Goal: Information Seeking & Learning: Learn about a topic

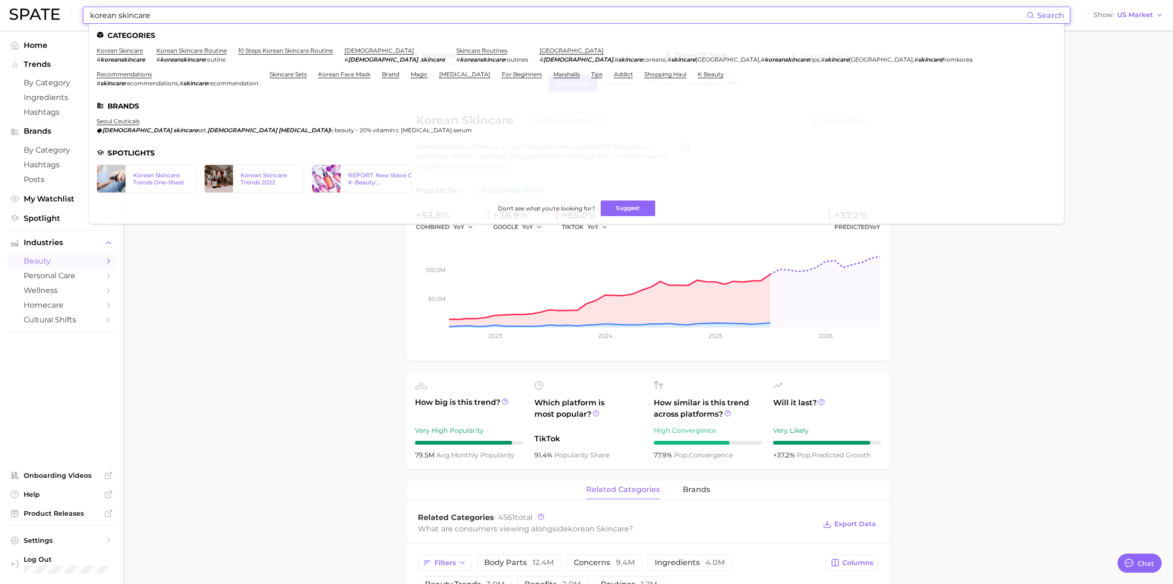
click at [174, 18] on input "korean skincare" at bounding box center [557, 15] width 937 height 16
drag, startPoint x: 174, startPoint y: 18, endPoint x: 30, endPoint y: 19, distance: 144.0
click at [30, 19] on div "korean skincare Search Categories korean skincare # koreanskincare korean skinc…" at bounding box center [586, 15] width 1154 height 30
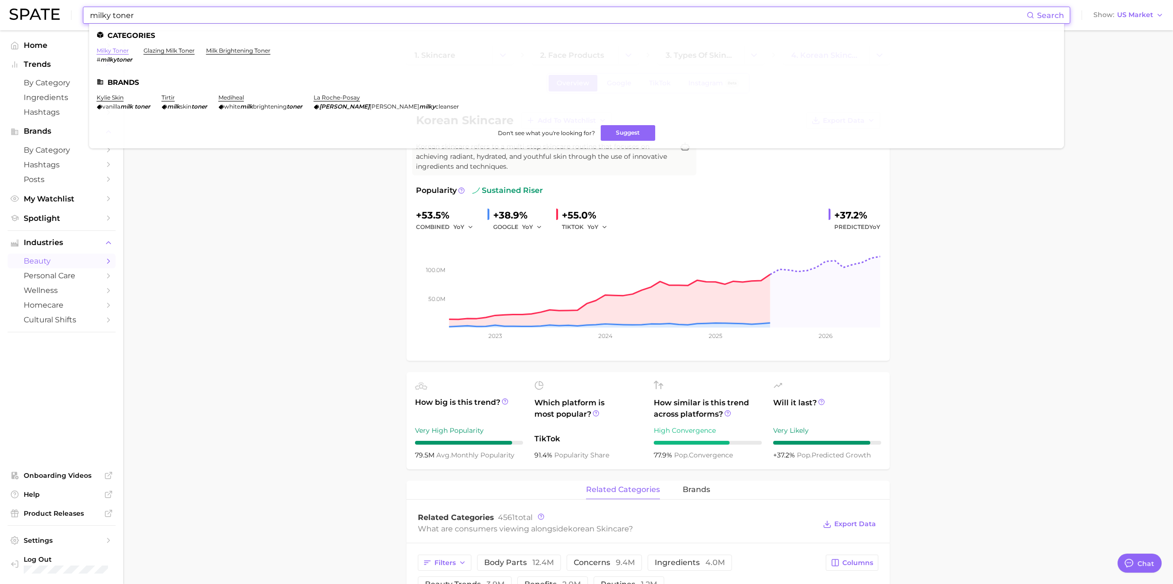
click at [107, 49] on link "milky toner" at bounding box center [113, 50] width 32 height 7
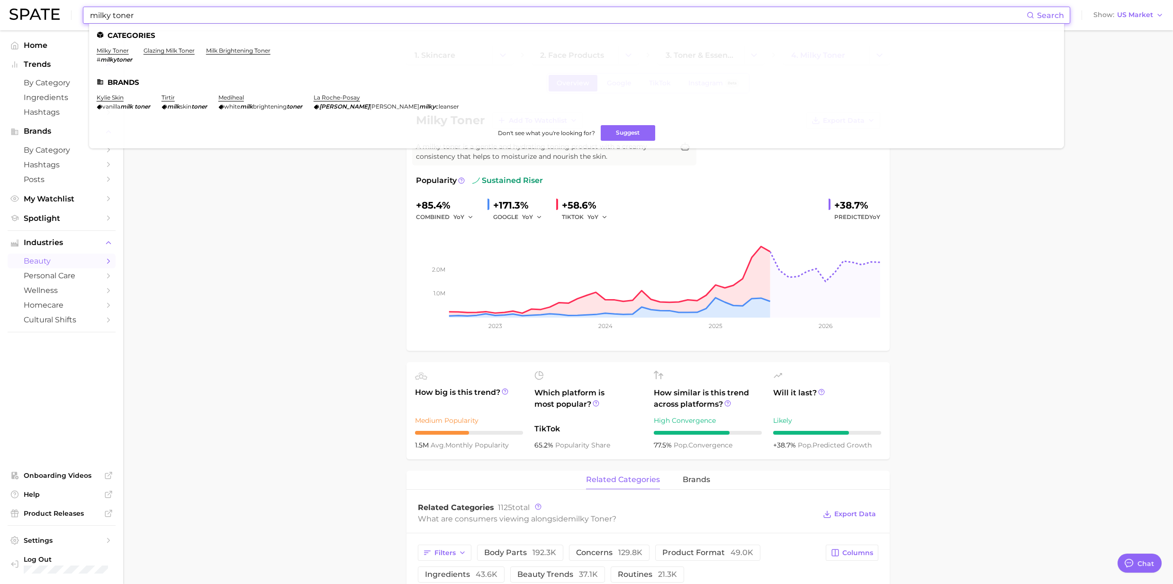
drag, startPoint x: 136, startPoint y: 14, endPoint x: 68, endPoint y: 15, distance: 68.2
click at [71, 15] on div "milky toner Search Categories milky toner # milkytoner glazing milk toner milk …" at bounding box center [586, 15] width 1154 height 30
click at [110, 45] on ul "Categories snail serum nail growth serum Brands [PERSON_NAME] cosmetics [PERSON…" at bounding box center [576, 82] width 975 height 116
click at [110, 50] on link "snail serum" at bounding box center [114, 50] width 34 height 7
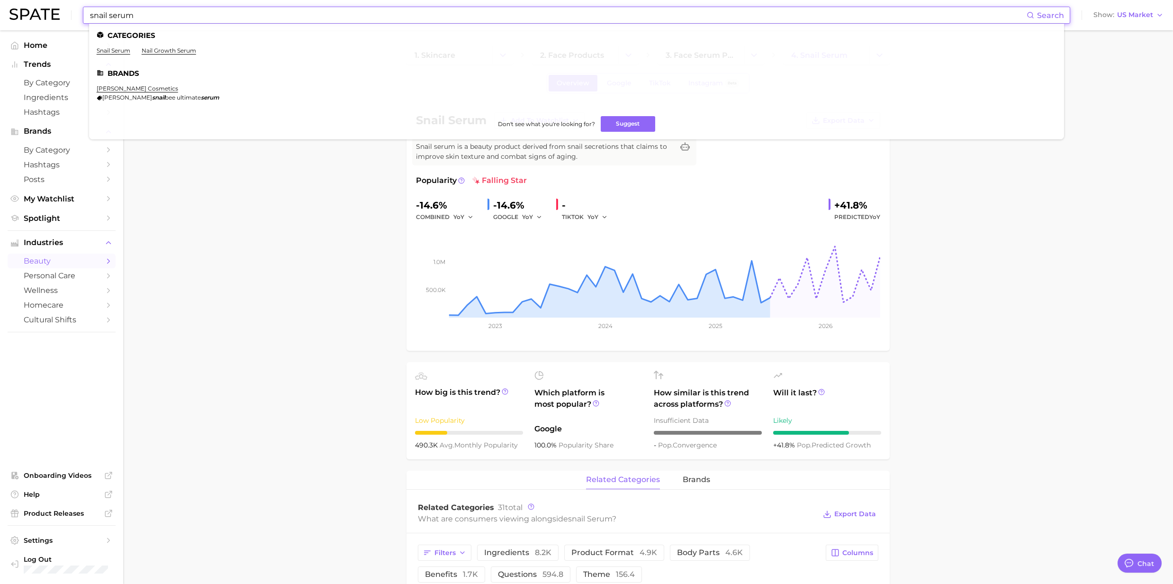
drag, startPoint x: 211, startPoint y: 19, endPoint x: 63, endPoint y: 12, distance: 148.4
click at [63, 12] on div "snail serum Search Categories snail serum nail growth serum Brands [PERSON_NAME…" at bounding box center [586, 15] width 1154 height 30
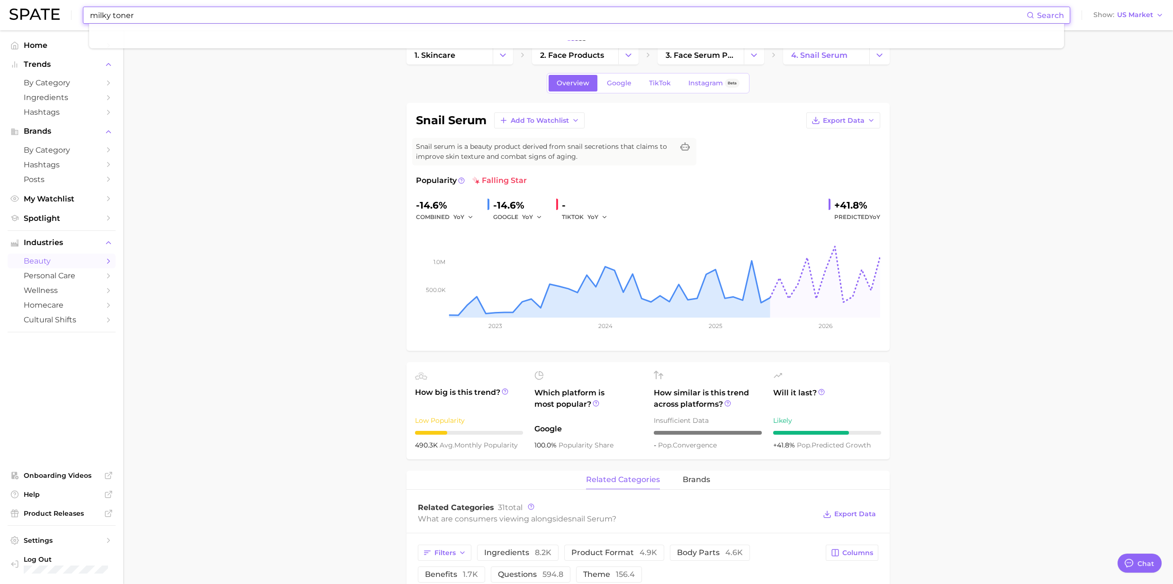
type input "milky toner"
click at [147, 16] on input "milky toner" at bounding box center [557, 15] width 937 height 16
click at [120, 13] on input "milky toner" at bounding box center [557, 15] width 937 height 16
click at [137, 19] on input "milky toner" at bounding box center [557, 15] width 937 height 16
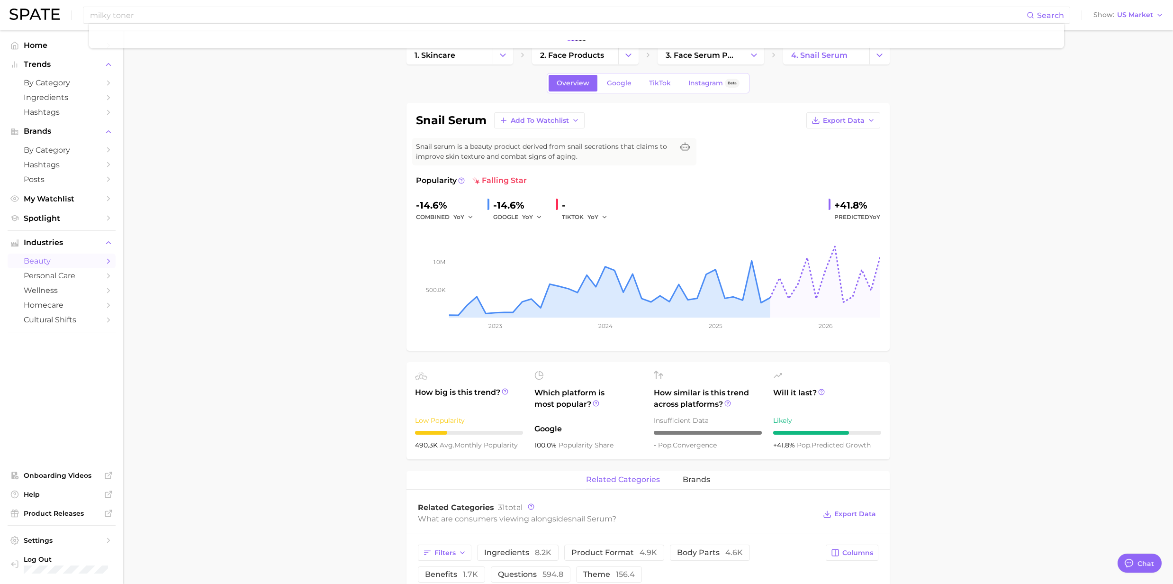
drag, startPoint x: 150, startPoint y: 60, endPoint x: 150, endPoint y: 66, distance: 6.6
drag, startPoint x: 177, startPoint y: 139, endPoint x: 198, endPoint y: 160, distance: 29.8
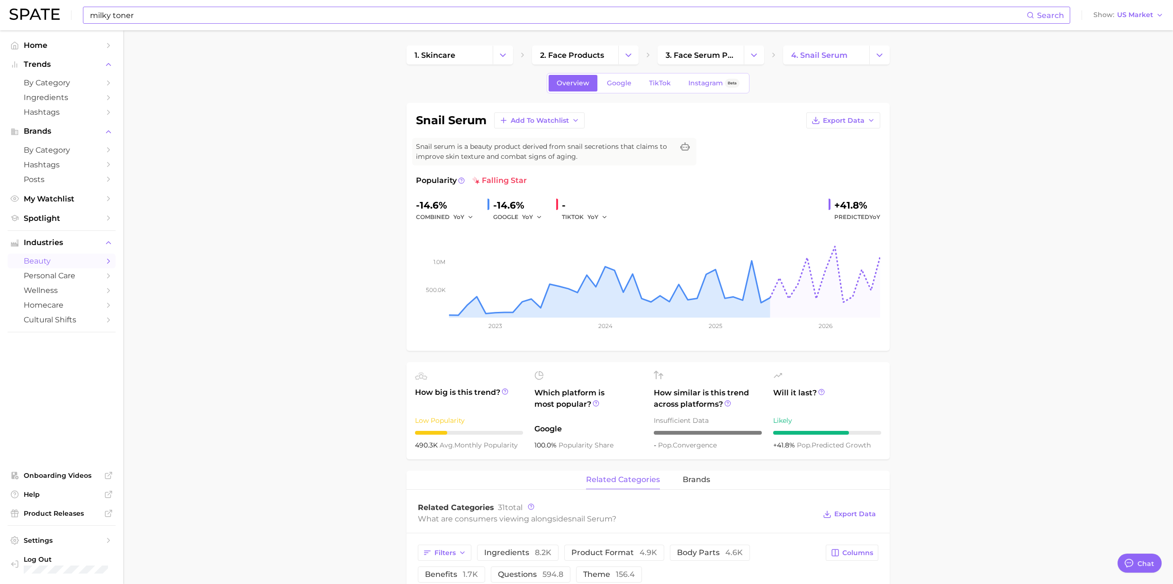
click at [213, 10] on input "milky toner" at bounding box center [557, 15] width 937 height 16
drag, startPoint x: 171, startPoint y: 23, endPoint x: 90, endPoint y: 16, distance: 81.4
click at [90, 16] on div "milky toner Search" at bounding box center [576, 15] width 987 height 17
click at [1048, 19] on span "Search" at bounding box center [1050, 15] width 27 height 9
click at [1031, 15] on icon at bounding box center [1031, 15] width 8 height 8
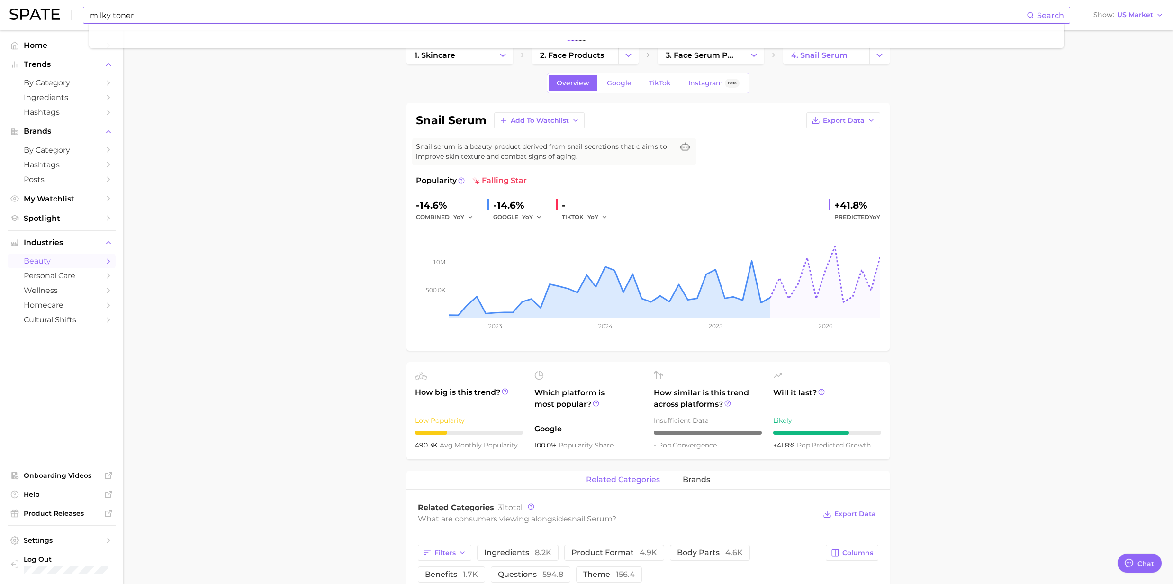
click at [1031, 16] on icon at bounding box center [1031, 15] width 8 height 8
click at [160, 21] on input "snail serum" at bounding box center [557, 15] width 937 height 16
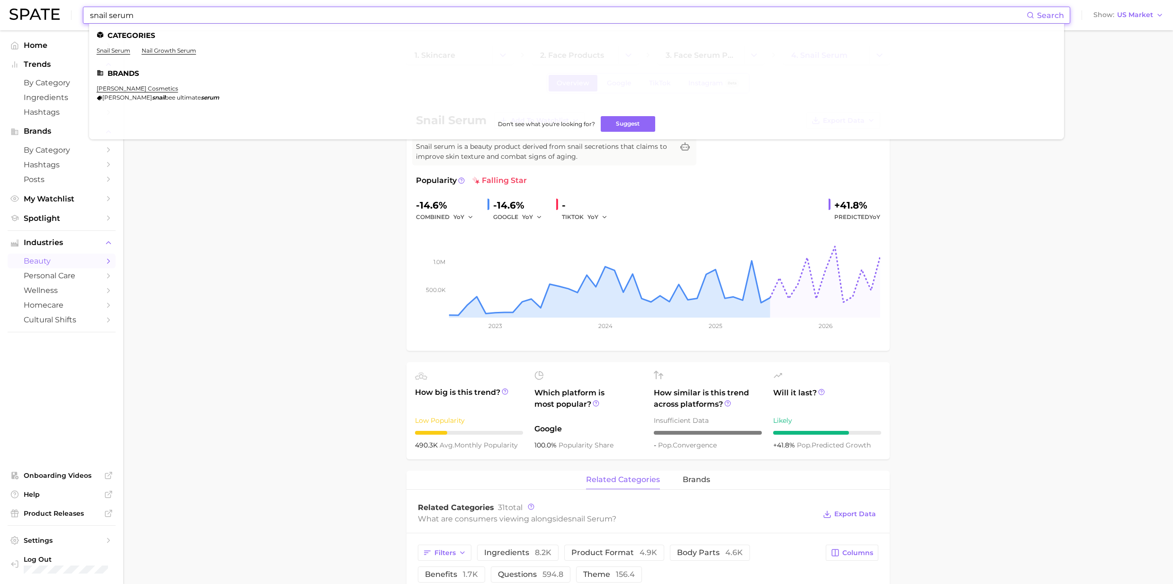
drag, startPoint x: 147, startPoint y: 19, endPoint x: 48, endPoint y: 20, distance: 99.0
click at [48, 20] on div "snail serum Search Categories snail serum nail growth serum Brands [PERSON_NAME…" at bounding box center [586, 15] width 1154 height 30
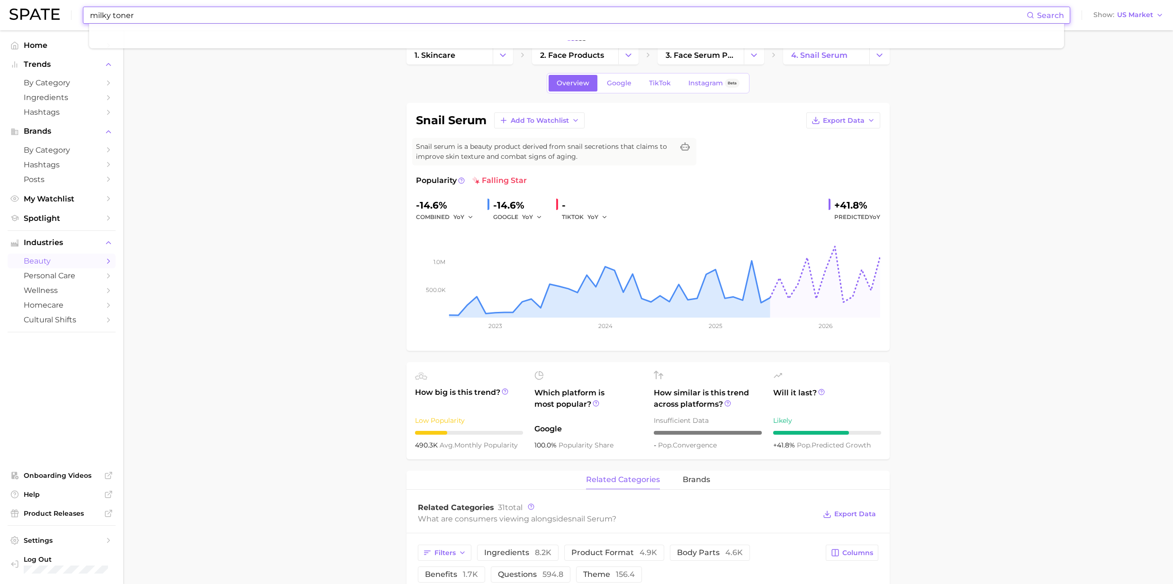
type input "milky toner"
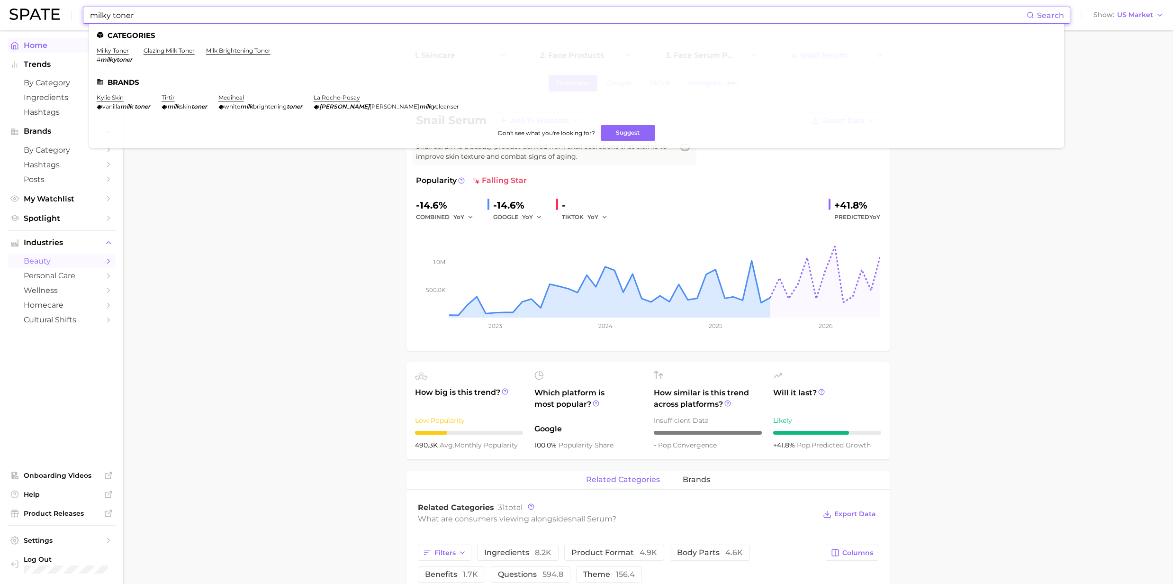
click at [102, 49] on link "milky toner" at bounding box center [113, 50] width 32 height 7
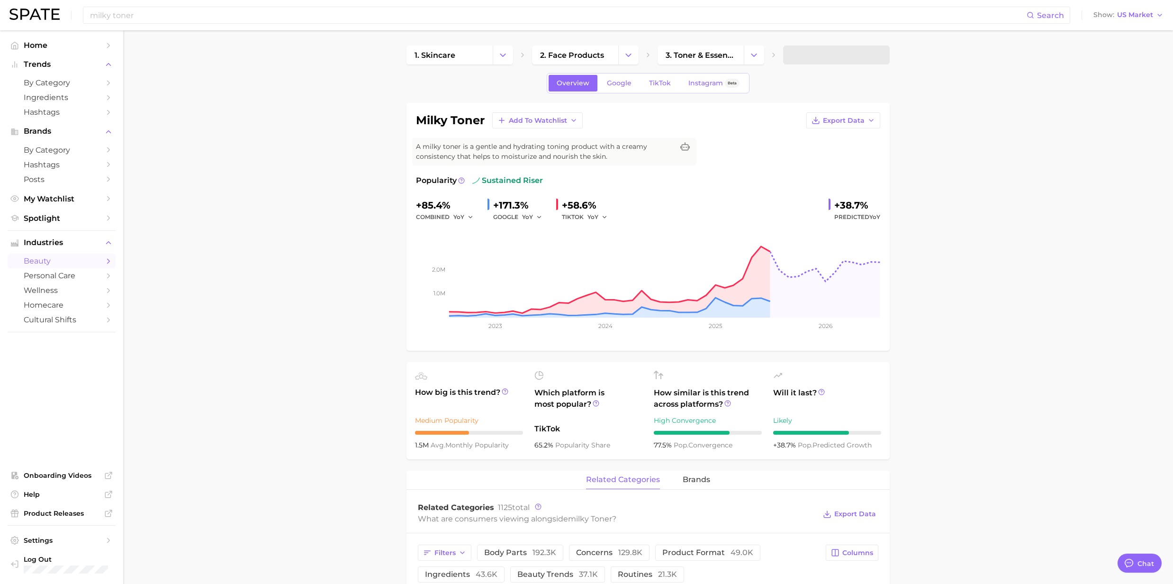
type textarea "x"
click at [138, 10] on input "milky toner" at bounding box center [557, 15] width 937 height 16
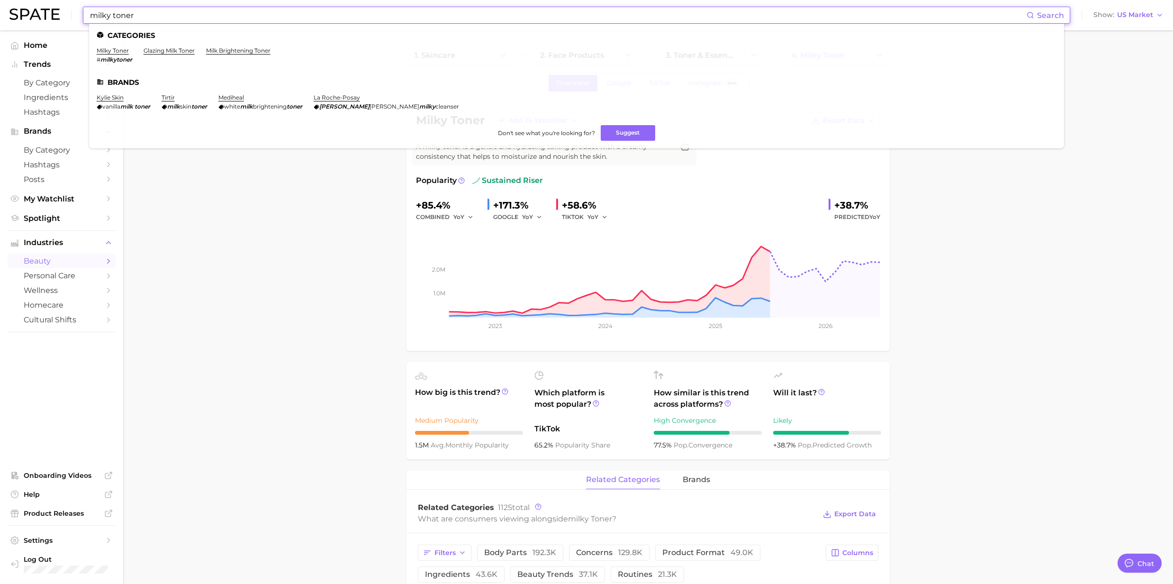
drag, startPoint x: 140, startPoint y: 11, endPoint x: 67, endPoint y: 11, distance: 73.0
click at [67, 11] on div "milky toner Search Categories milky toner # milkytoner glazing milk toner milk …" at bounding box center [586, 15] width 1154 height 30
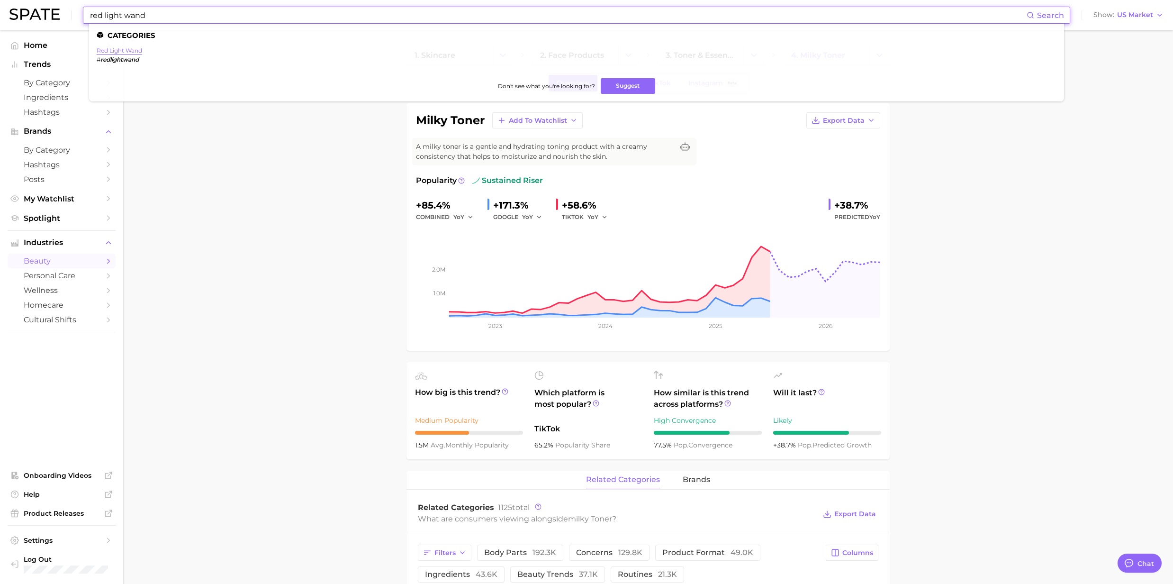
click at [111, 51] on link "red light wand" at bounding box center [119, 50] width 45 height 7
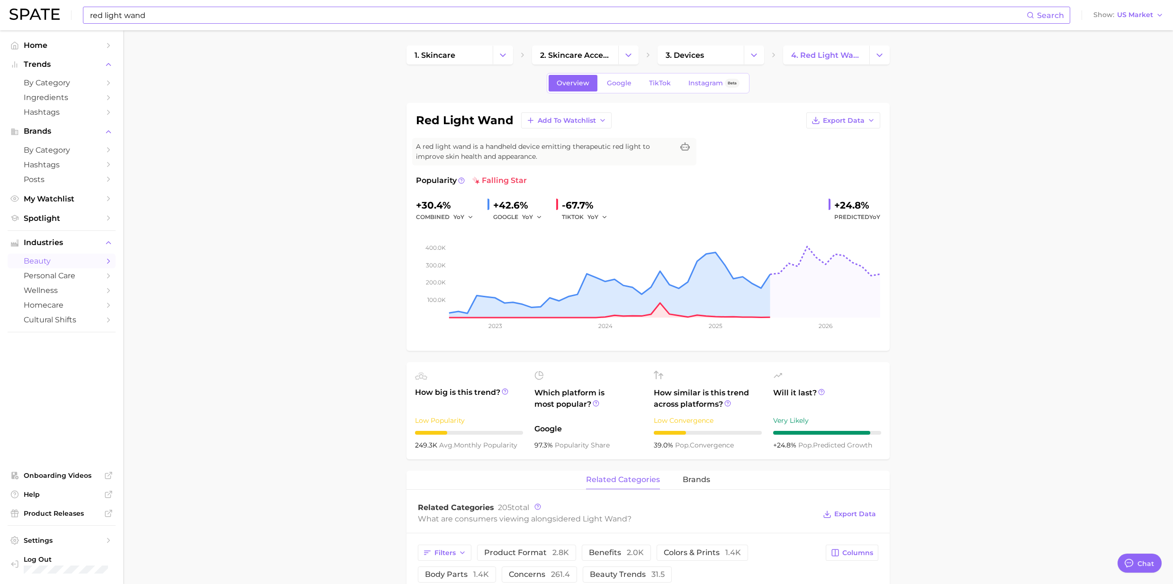
click at [188, 12] on input "red light wand" at bounding box center [557, 15] width 937 height 16
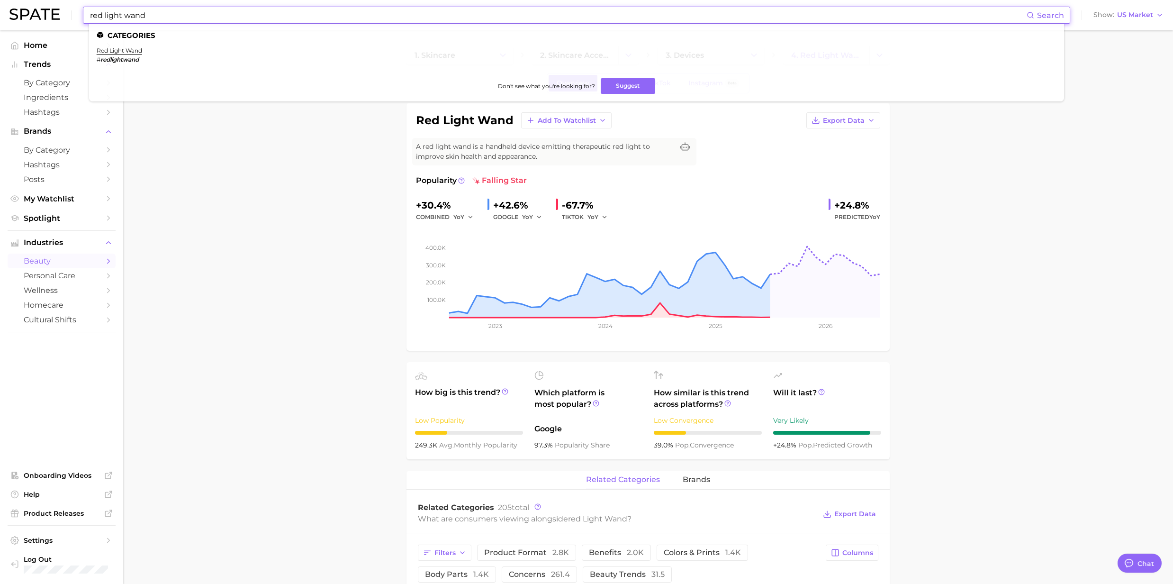
drag, startPoint x: 180, startPoint y: 16, endPoint x: 62, endPoint y: 13, distance: 118.5
click at [62, 13] on div "red light wand Search Categories red light wand # redlightwand Don't see what y…" at bounding box center [586, 15] width 1154 height 30
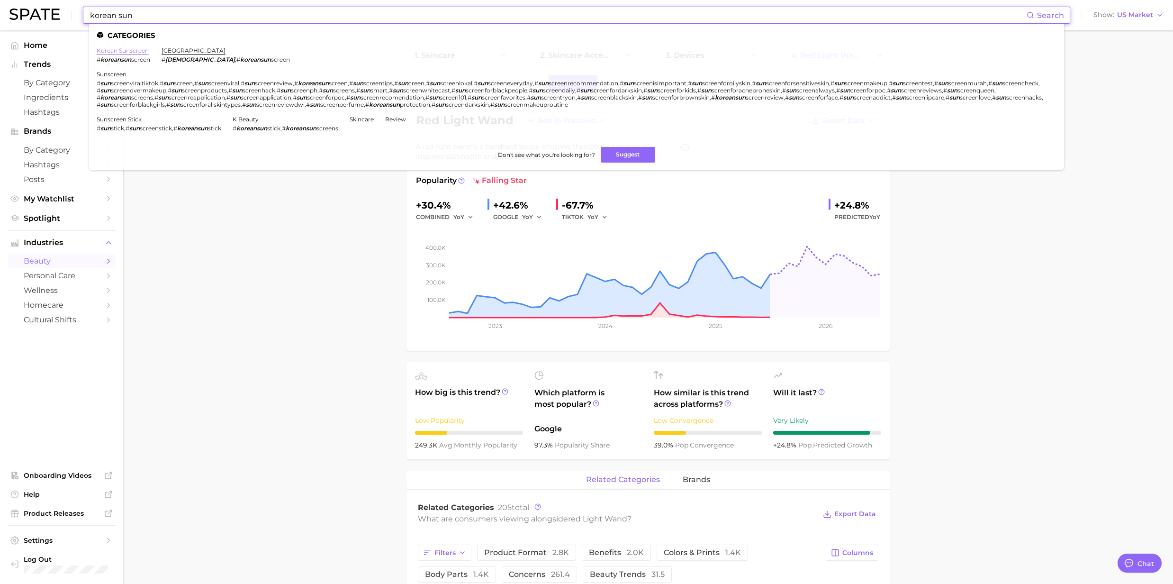
click at [107, 52] on link "korean sunscreen" at bounding box center [123, 50] width 52 height 7
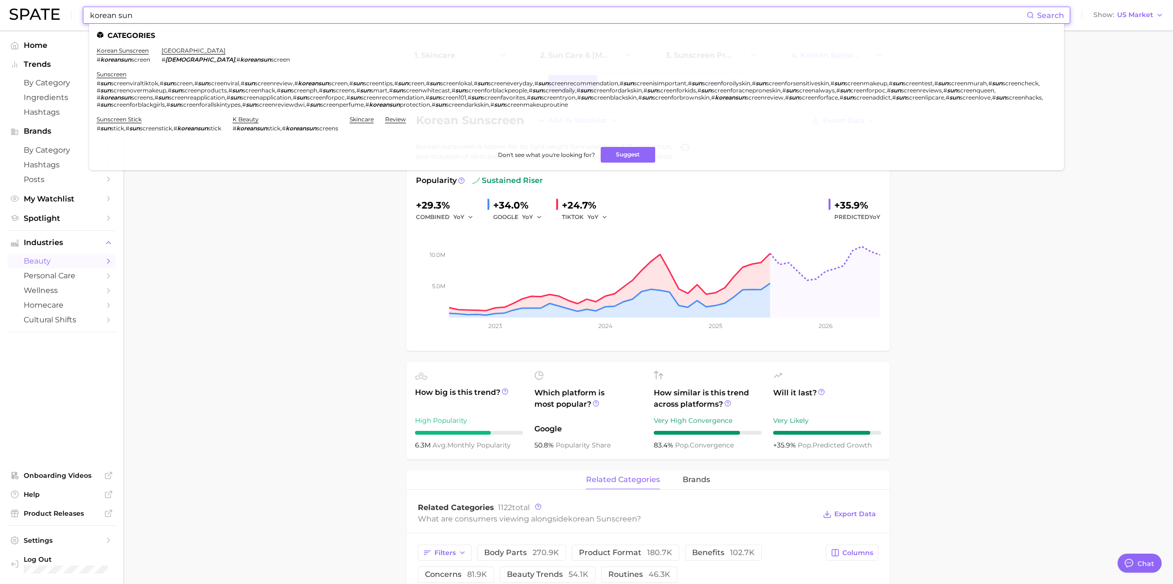
drag, startPoint x: 166, startPoint y: 19, endPoint x: 61, endPoint y: 15, distance: 105.3
click at [61, 15] on div "korean sun Search Categories korean sunscreen # koreansun screen korea # korean…" at bounding box center [586, 15] width 1154 height 30
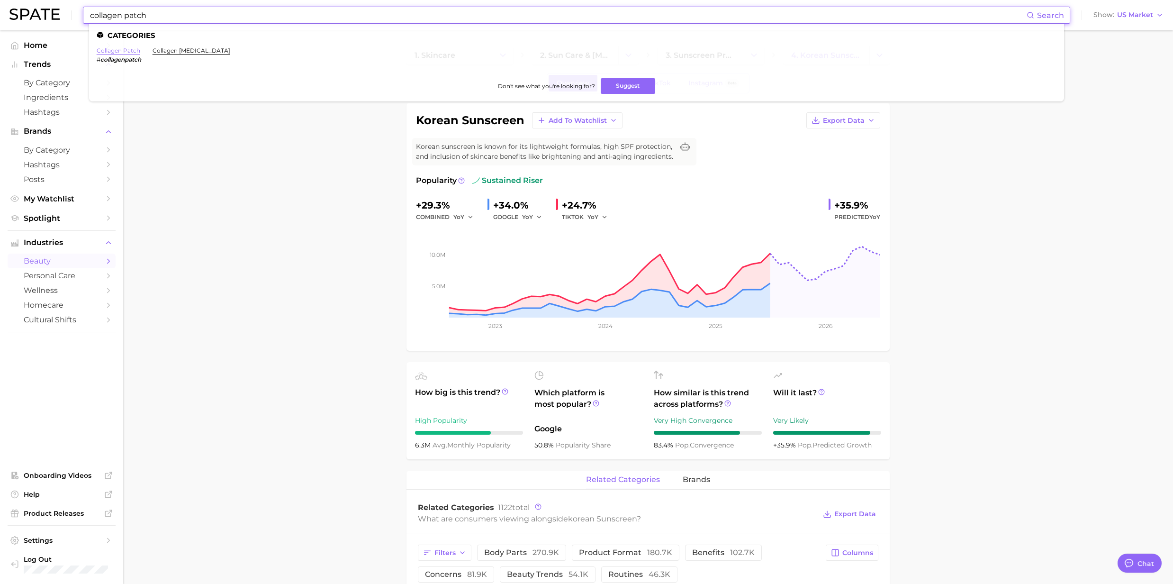
click at [108, 50] on link "collagen patch" at bounding box center [119, 50] width 44 height 7
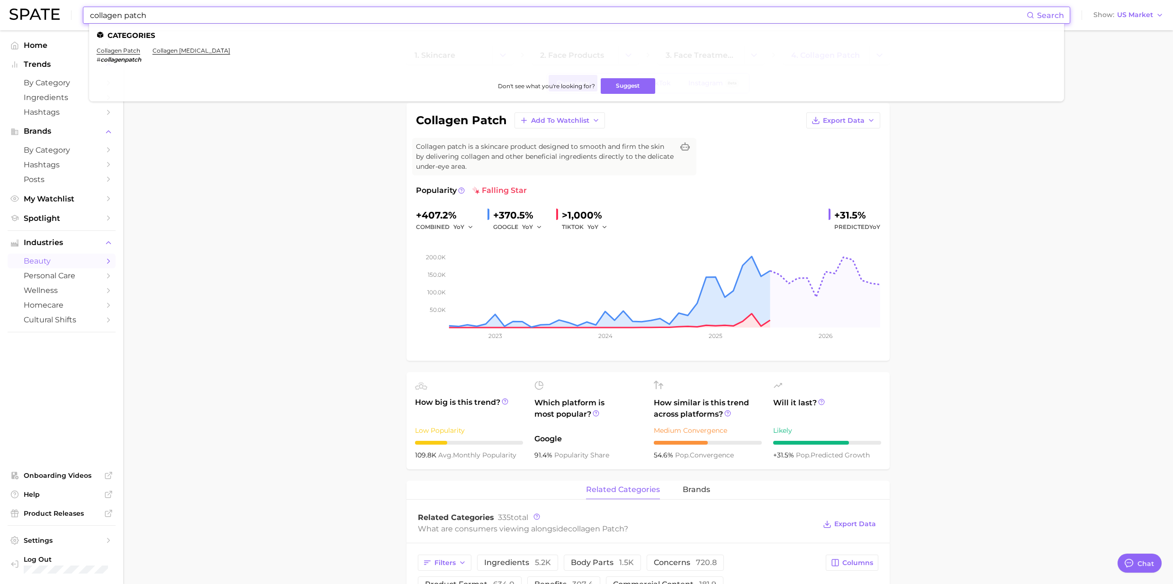
drag, startPoint x: 153, startPoint y: 14, endPoint x: 82, endPoint y: 4, distance: 71.2
click at [82, 4] on div "collagen patch Search Categories collagen patch # collagenpatch collagen eye pa…" at bounding box center [586, 15] width 1154 height 30
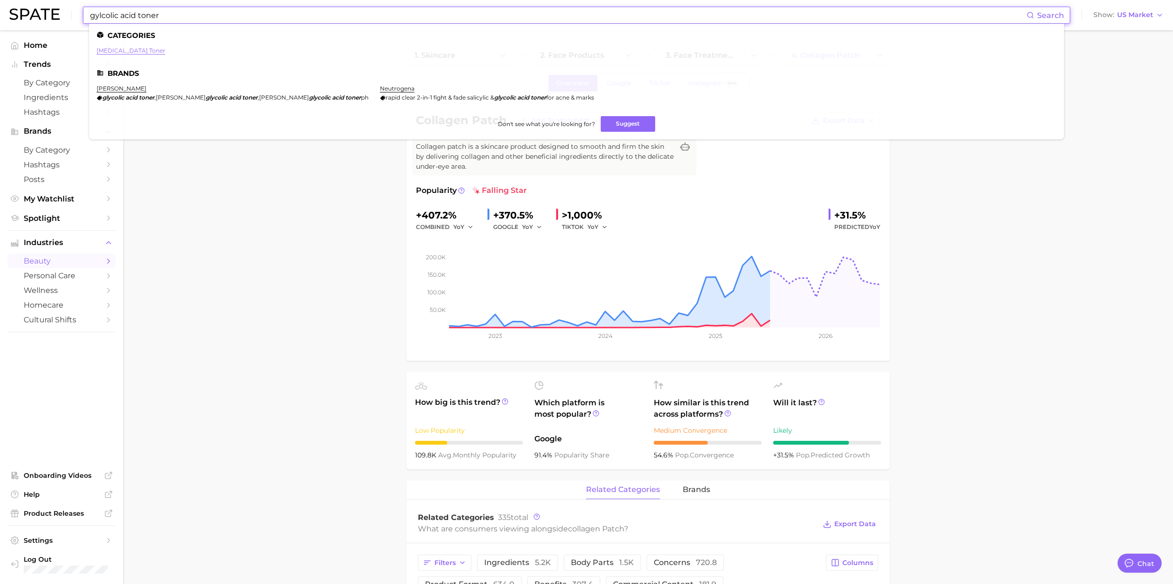
click at [135, 50] on link "glycolic acid toner" at bounding box center [131, 50] width 69 height 7
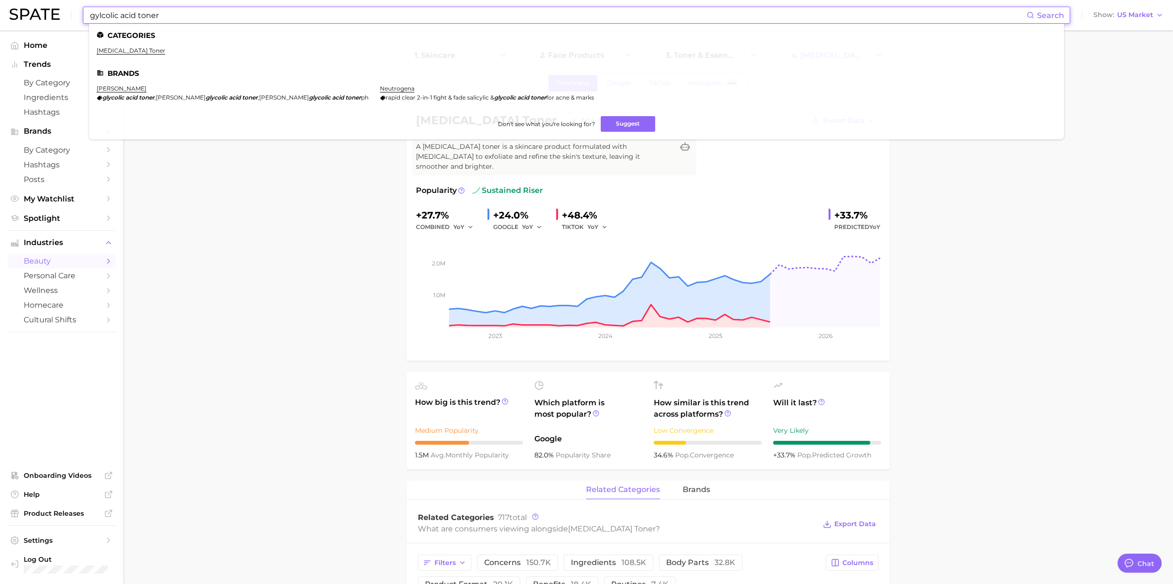
drag, startPoint x: 166, startPoint y: 16, endPoint x: 46, endPoint y: 16, distance: 119.9
click at [46, 16] on div "gylcolic acid toner Search Categories glycolic acid toner Brands mario badescu …" at bounding box center [586, 15] width 1154 height 30
click at [107, 52] on link "biorepeel" at bounding box center [110, 50] width 27 height 7
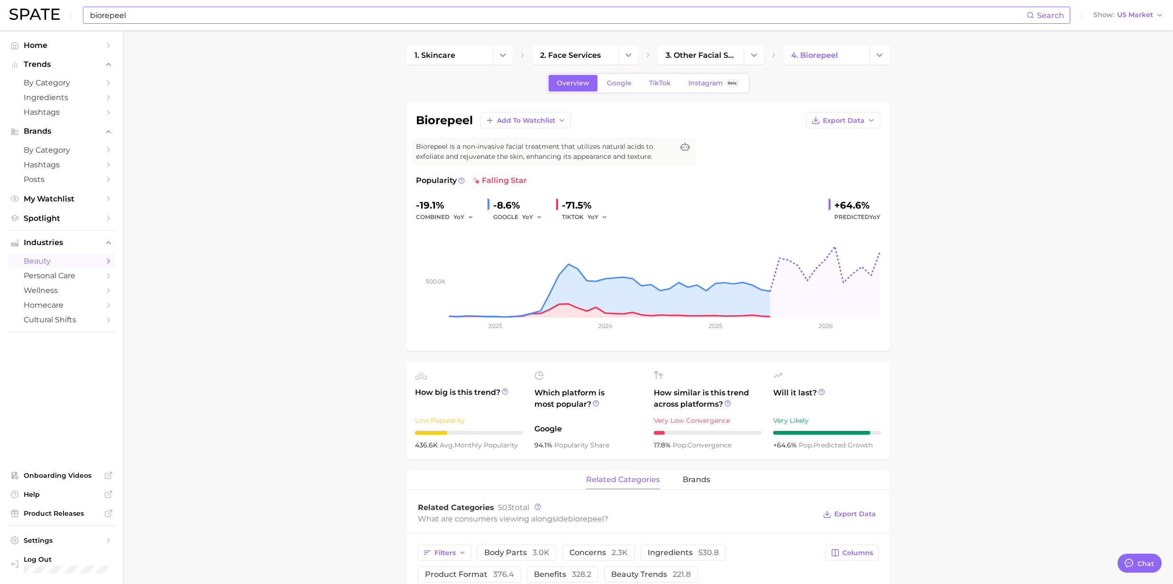
drag, startPoint x: 148, startPoint y: 24, endPoint x: 148, endPoint y: 17, distance: 6.6
click at [148, 24] on div "biorepeel Search Show US Market" at bounding box center [586, 15] width 1154 height 30
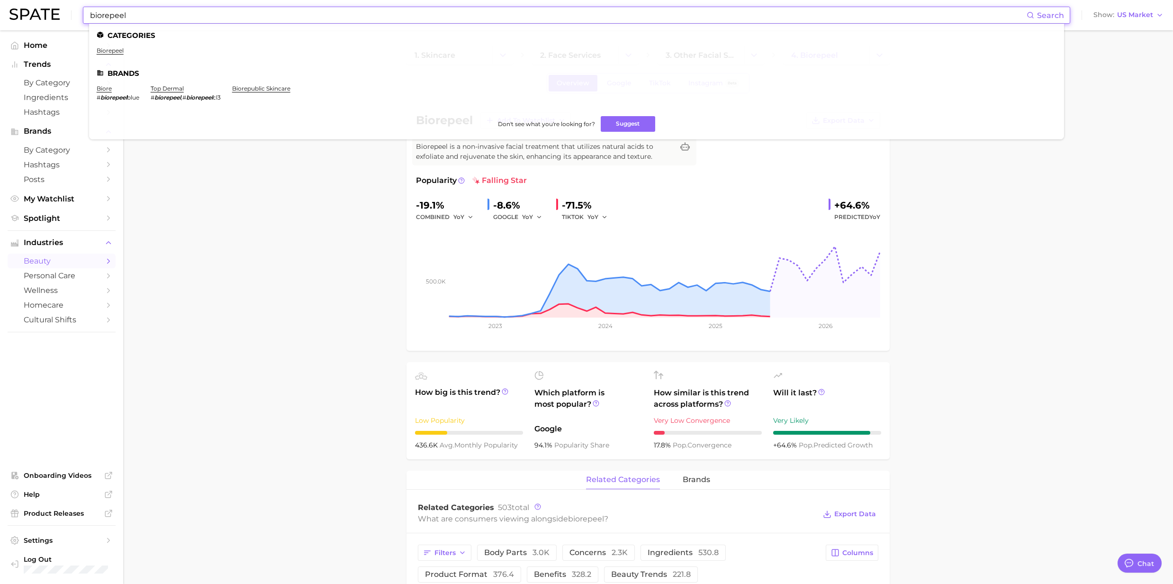
drag, startPoint x: 148, startPoint y: 17, endPoint x: 31, endPoint y: 11, distance: 117.6
click at [31, 11] on div "biorepeel Search Categories biorepeel Brands biore # biorepeel blue top dermal …" at bounding box center [586, 15] width 1154 height 30
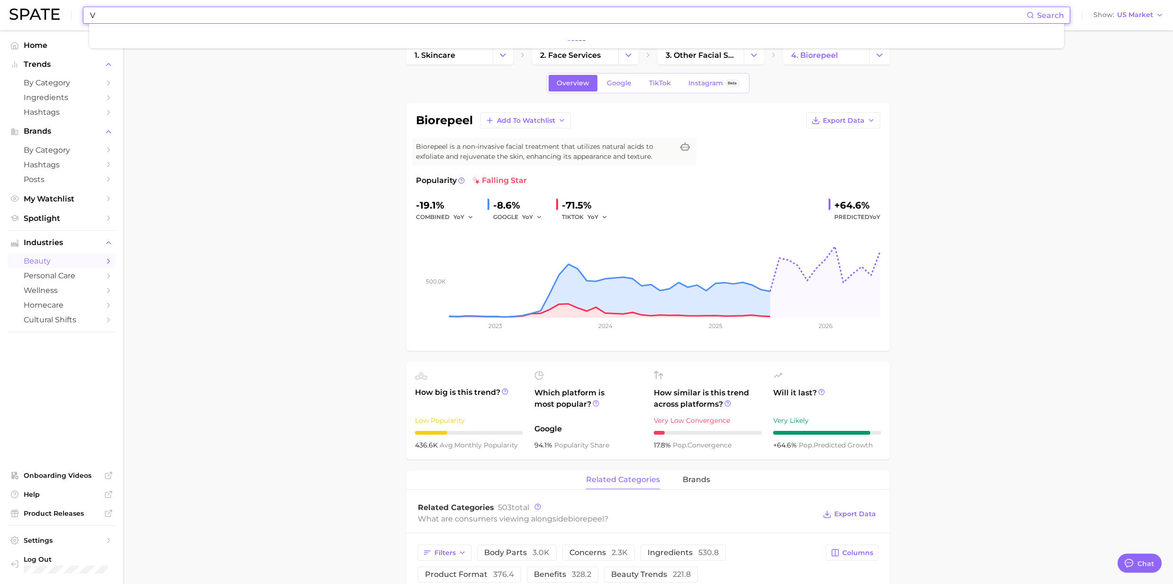
click at [108, 22] on input "V" at bounding box center [557, 15] width 937 height 16
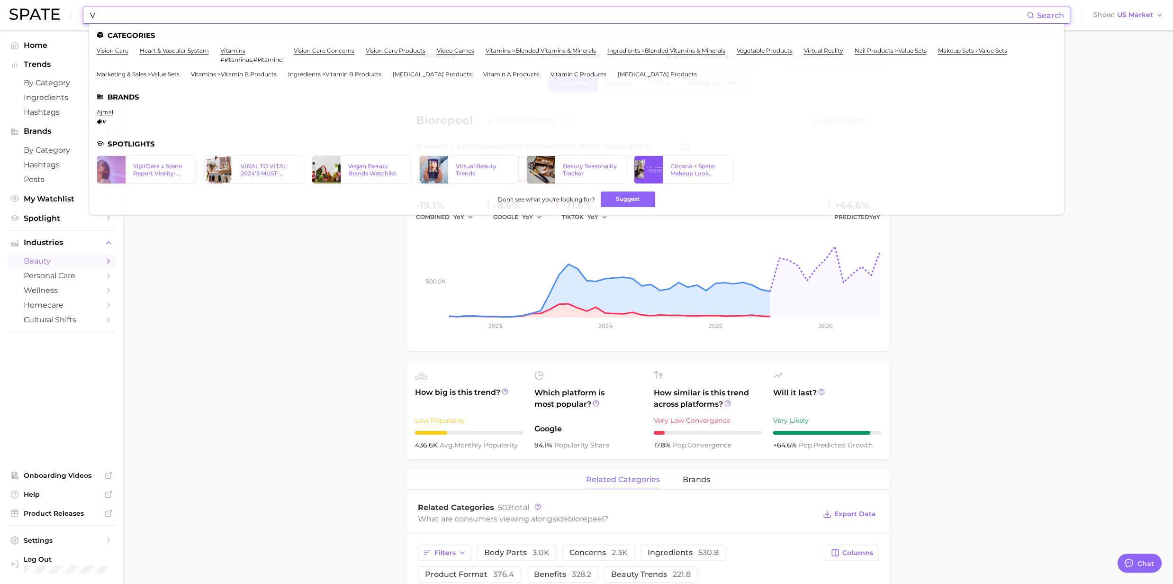
drag, startPoint x: 162, startPoint y: 16, endPoint x: 156, endPoint y: 20, distance: 6.8
click at [162, 16] on input "V" at bounding box center [557, 15] width 937 height 16
drag, startPoint x: 137, startPoint y: 18, endPoint x: 54, endPoint y: 16, distance: 83.4
click at [58, 15] on div "V Search Categories vision care heart & vascular system vitamins # v itaminas ,…" at bounding box center [586, 15] width 1154 height 30
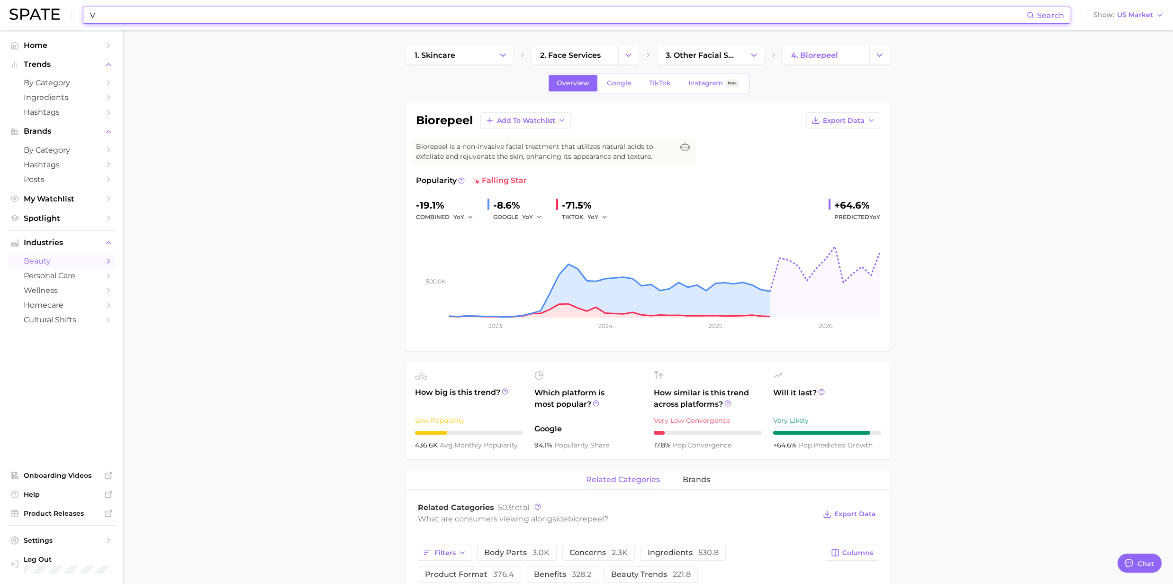
paste input "Hypochlorous Acid Spray"
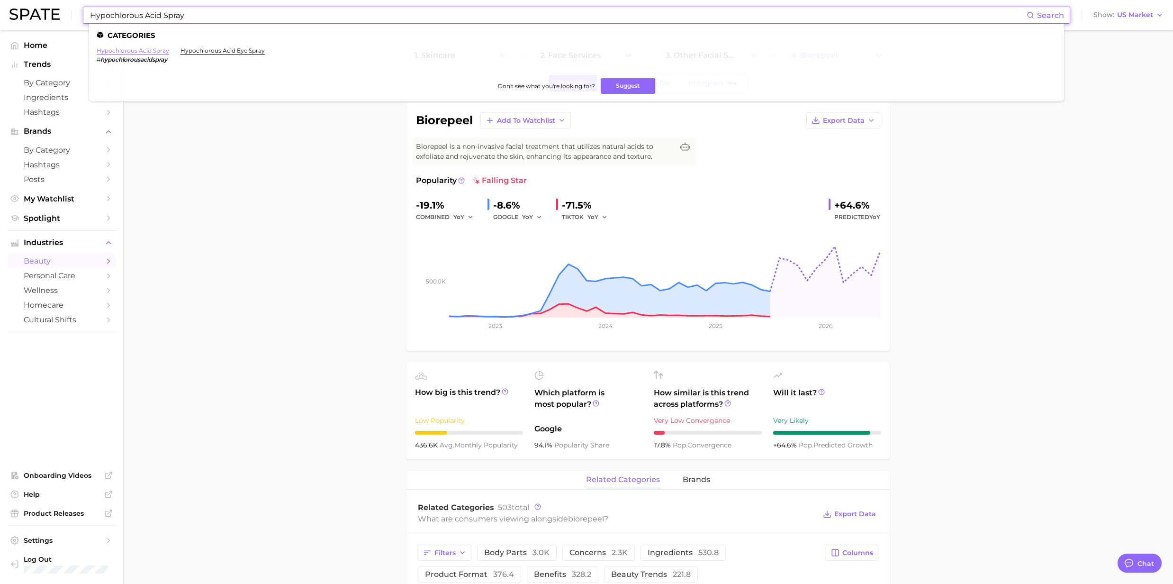
click at [135, 51] on link "hypochlorous acid spray" at bounding box center [133, 50] width 72 height 7
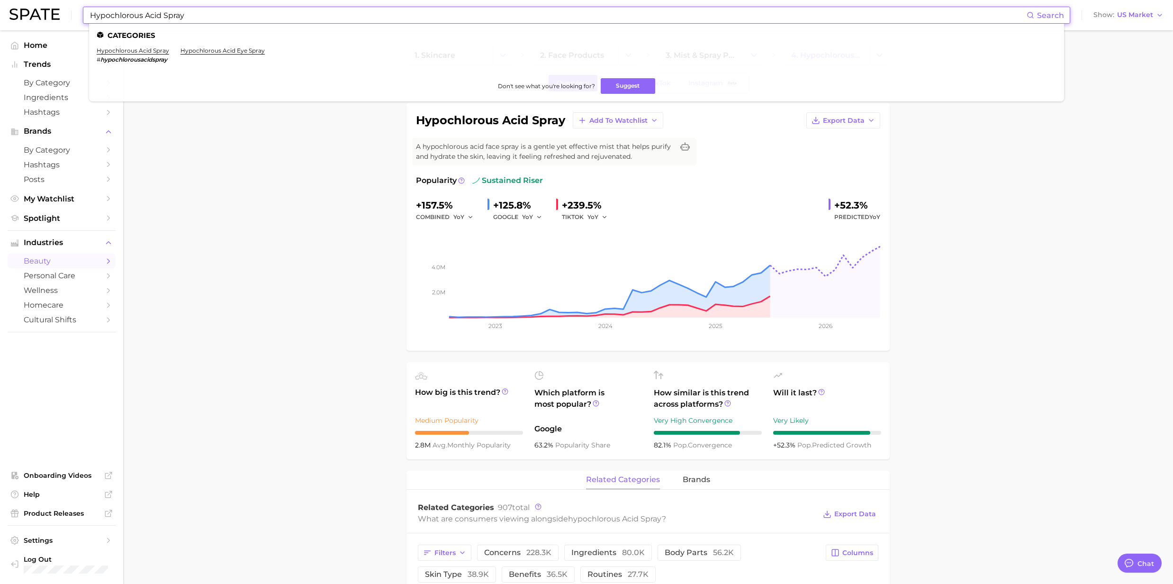
drag, startPoint x: 206, startPoint y: 19, endPoint x: 64, endPoint y: 13, distance: 141.3
click at [64, 13] on div "Hypochlorous Acid Spray Search Categories hypochlorous acid spray # hypochlorou…" at bounding box center [586, 15] width 1154 height 30
drag, startPoint x: 211, startPoint y: 27, endPoint x: 207, endPoint y: 14, distance: 13.8
click at [211, 27] on ul "Categories hypochlorous acid spray # hypochlorousacidspray hypochlorous acid ey…" at bounding box center [576, 63] width 975 height 78
drag, startPoint x: 207, startPoint y: 14, endPoint x: 53, endPoint y: 19, distance: 154.5
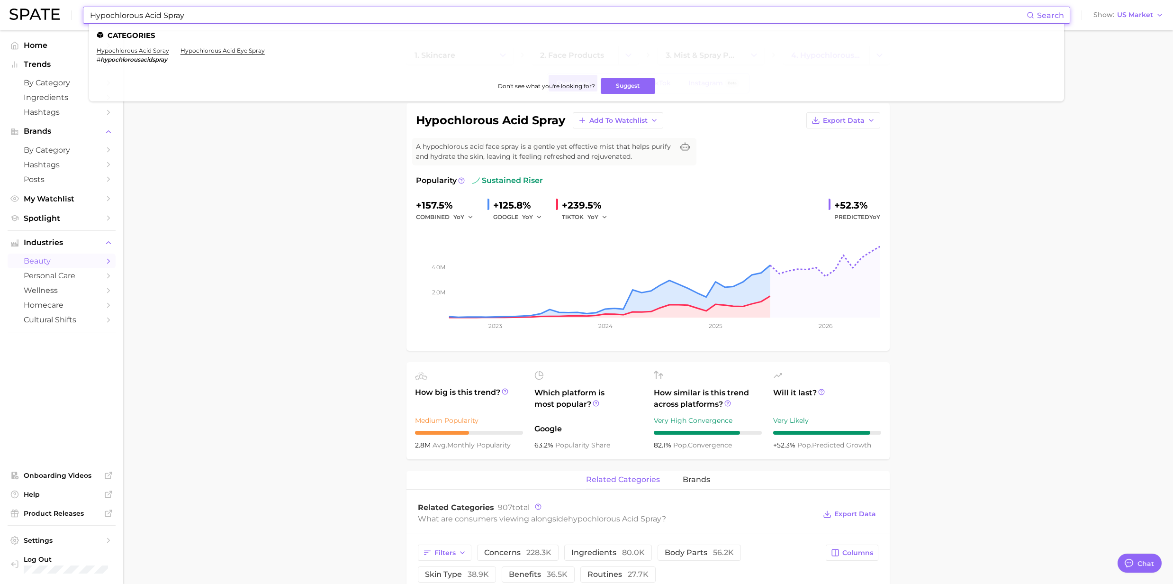
click at [53, 19] on div "Hypochlorous Acid Spray Search Categories hypochlorous acid spray # hypochlorou…" at bounding box center [586, 15] width 1154 height 30
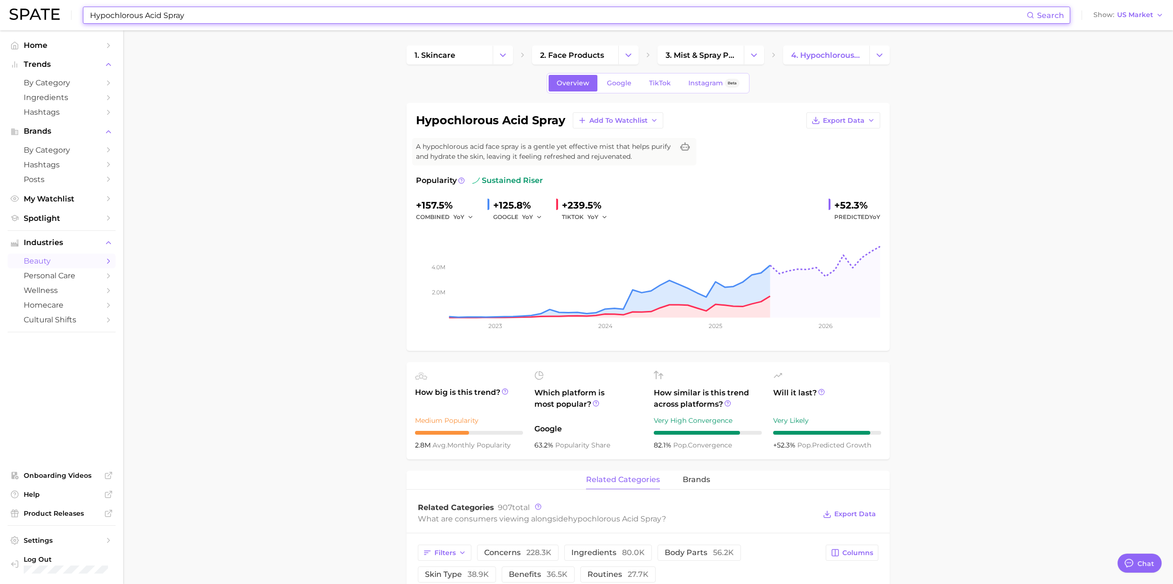
paste input "Red Light Face Mask"
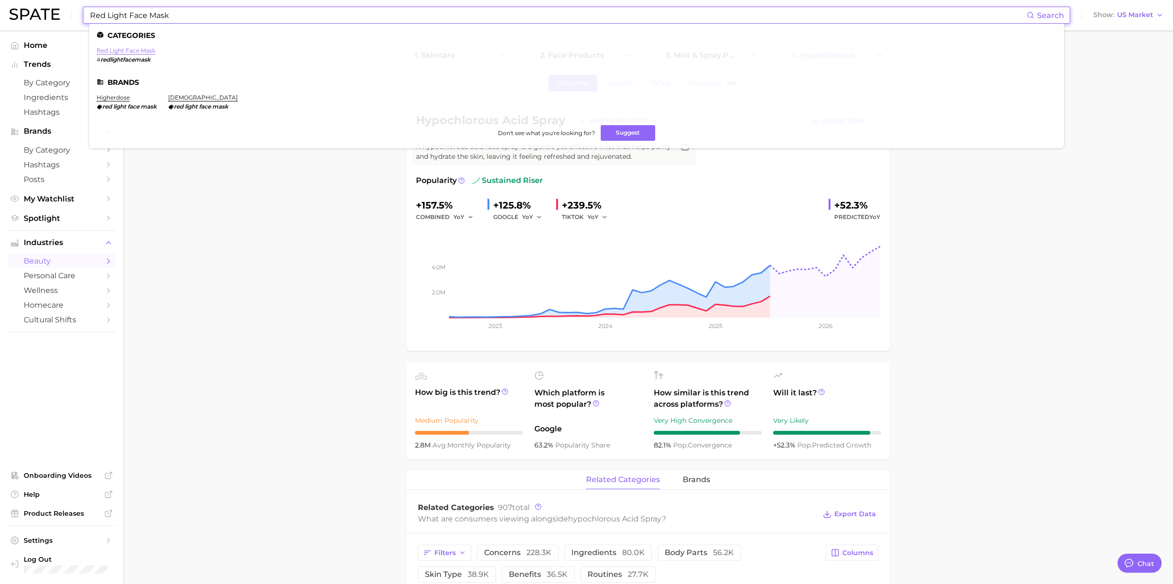
click at [141, 51] on link "red light face mask" at bounding box center [126, 50] width 59 height 7
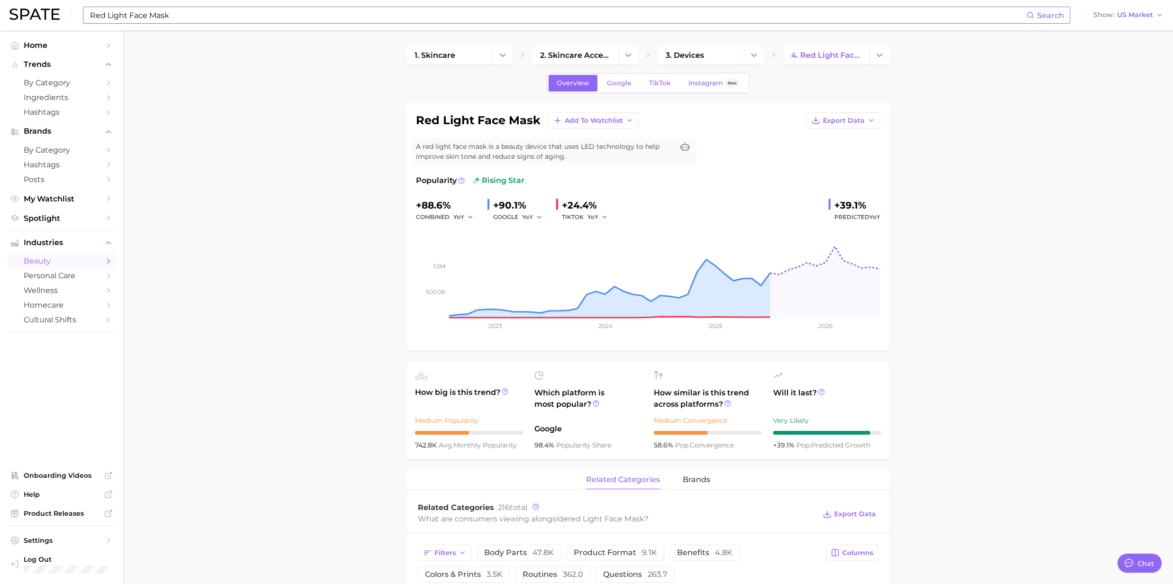
click at [138, 22] on input "Red Light Face Mask" at bounding box center [557, 15] width 937 height 16
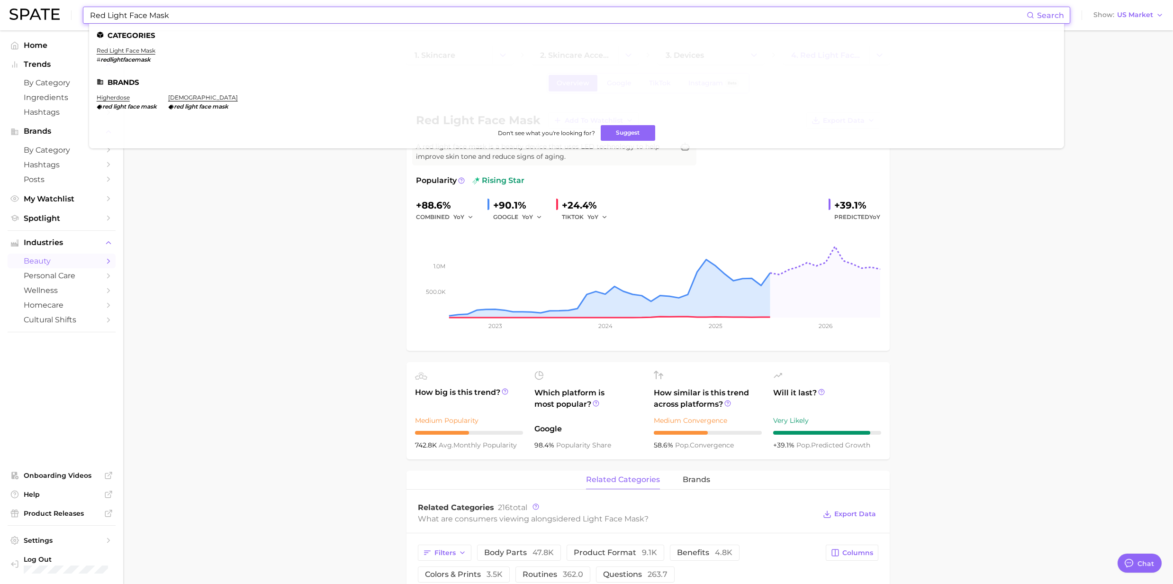
drag, startPoint x: 178, startPoint y: 14, endPoint x: 45, endPoint y: 8, distance: 133.7
click at [45, 8] on div "Red Light Face Mask Search Categories red light face mask # redlightfacemask Br…" at bounding box center [586, 15] width 1154 height 30
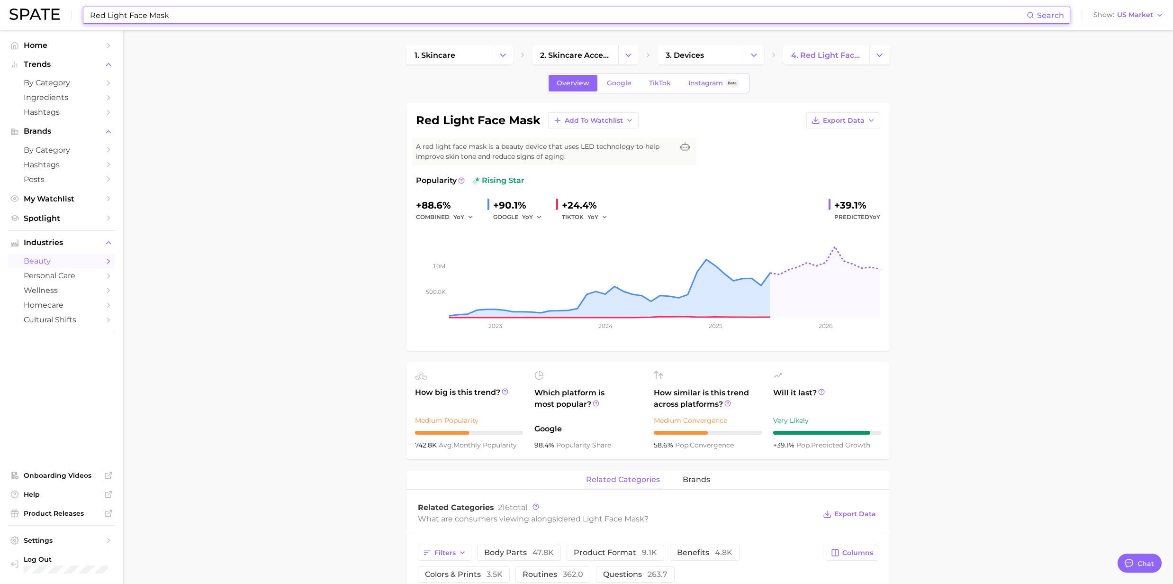
paste input "Centella Ampoule"
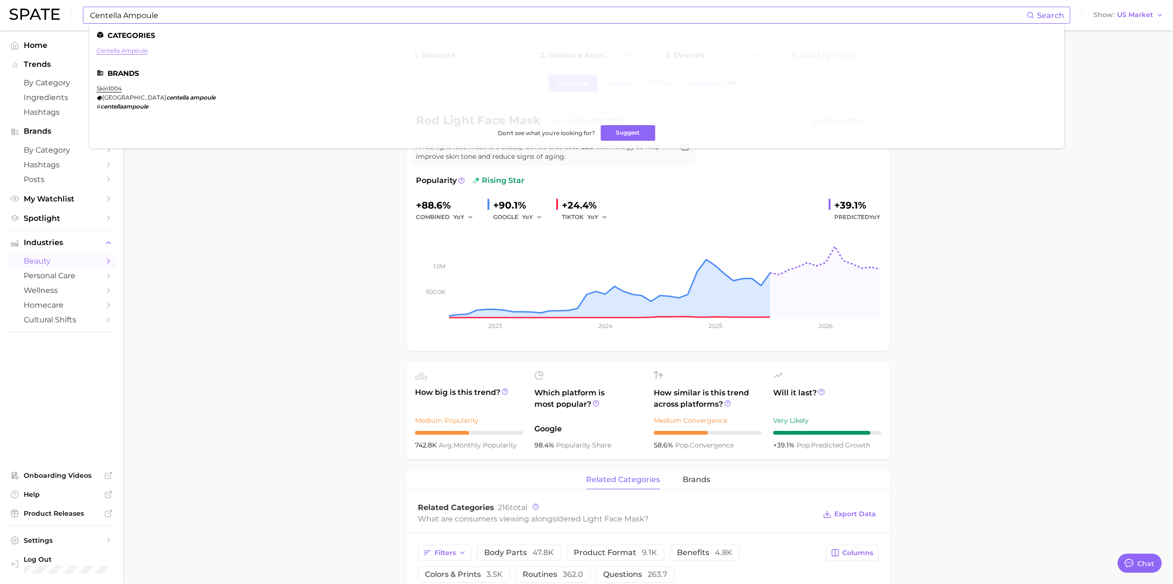
click at [126, 50] on link "centella ampoule" at bounding box center [122, 50] width 51 height 7
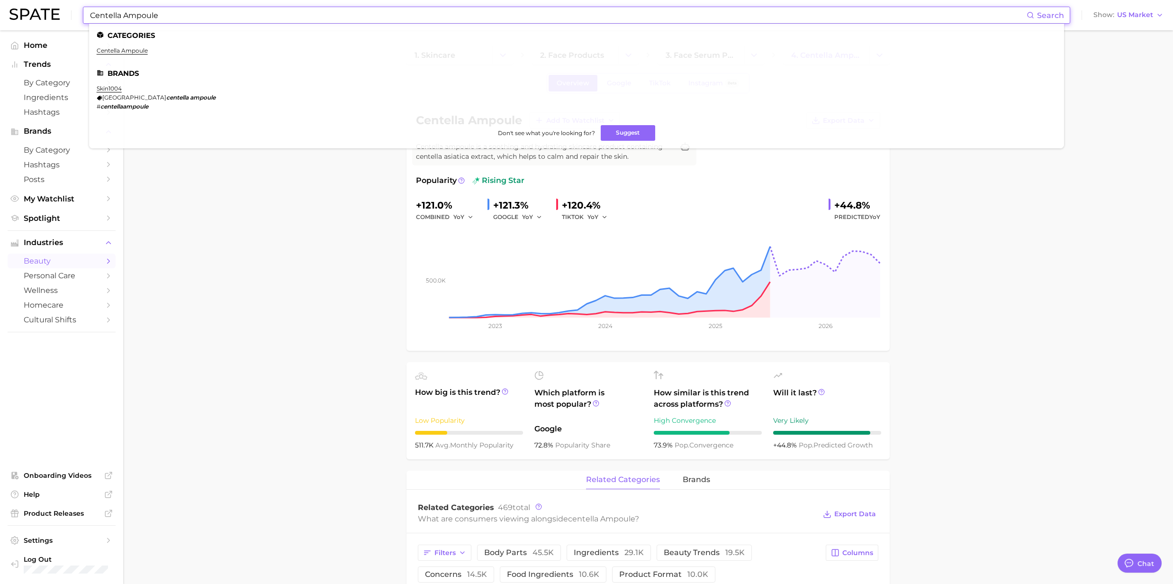
drag, startPoint x: 157, startPoint y: 14, endPoint x: 88, endPoint y: 12, distance: 69.7
click at [88, 12] on div "Centella Ampoule Search Categories centella ampoule Brands skin1004 madagascar …" at bounding box center [576, 15] width 987 height 17
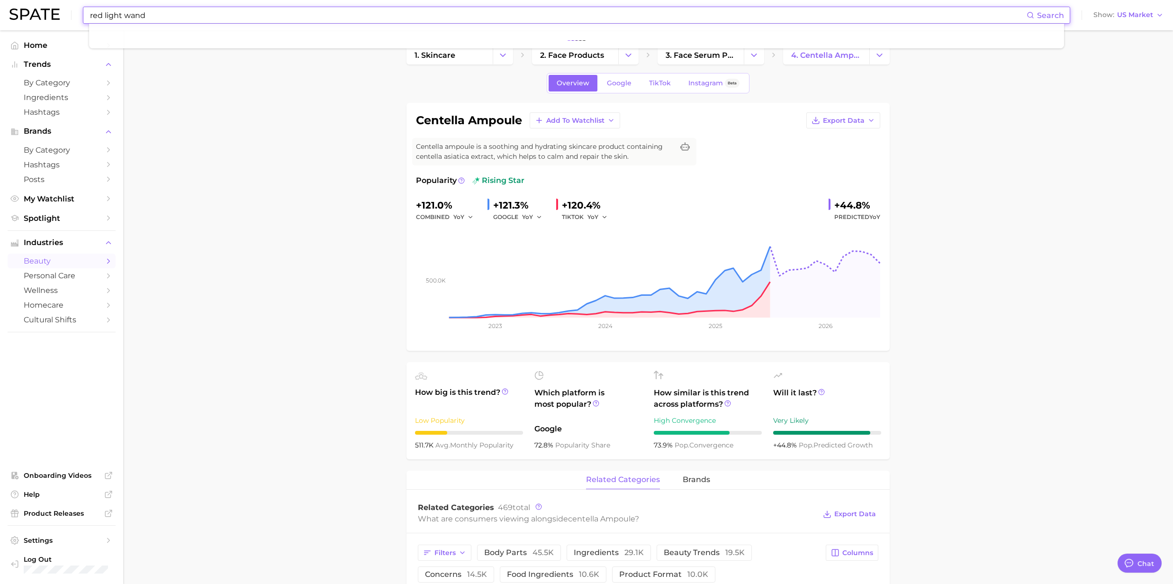
type input "red light wand"
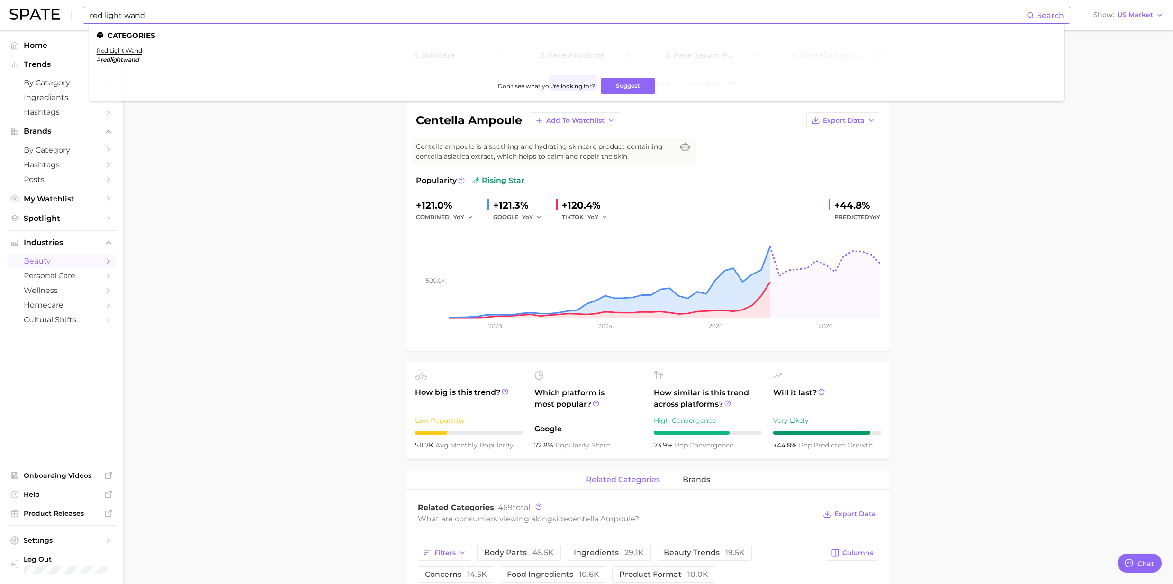
click at [112, 56] on em "redlightwand" at bounding box center [119, 59] width 38 height 7
click at [134, 54] on link "red light wand" at bounding box center [119, 50] width 45 height 7
